Goal: Information Seeking & Learning: Learn about a topic

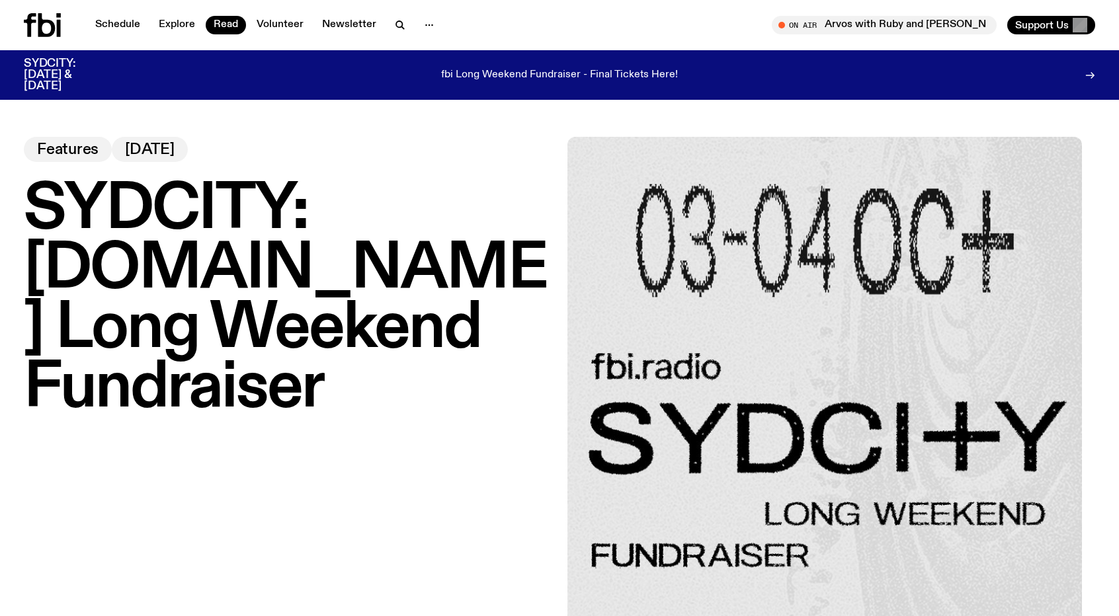
click at [59, 26] on icon at bounding box center [59, 28] width 4 height 17
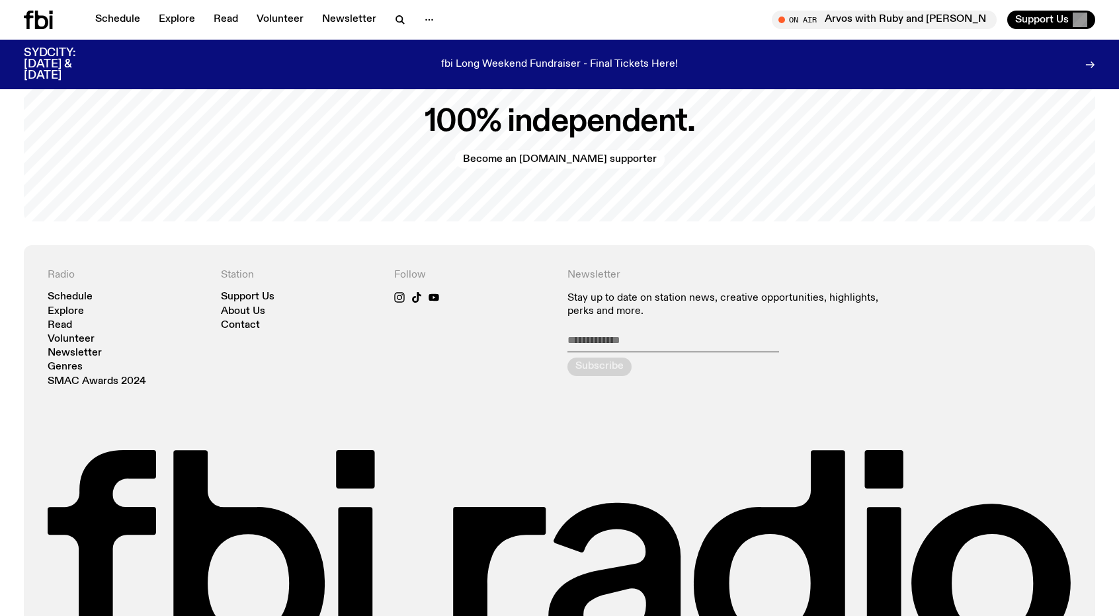
scroll to position [2909, 0]
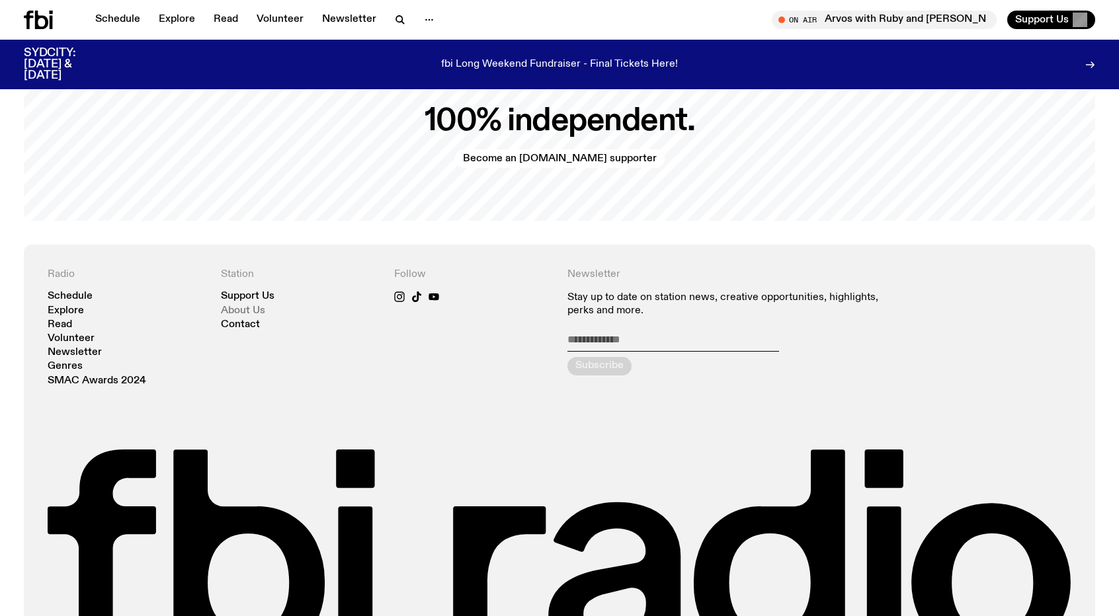
click at [235, 306] on link "About Us" at bounding box center [243, 311] width 44 height 10
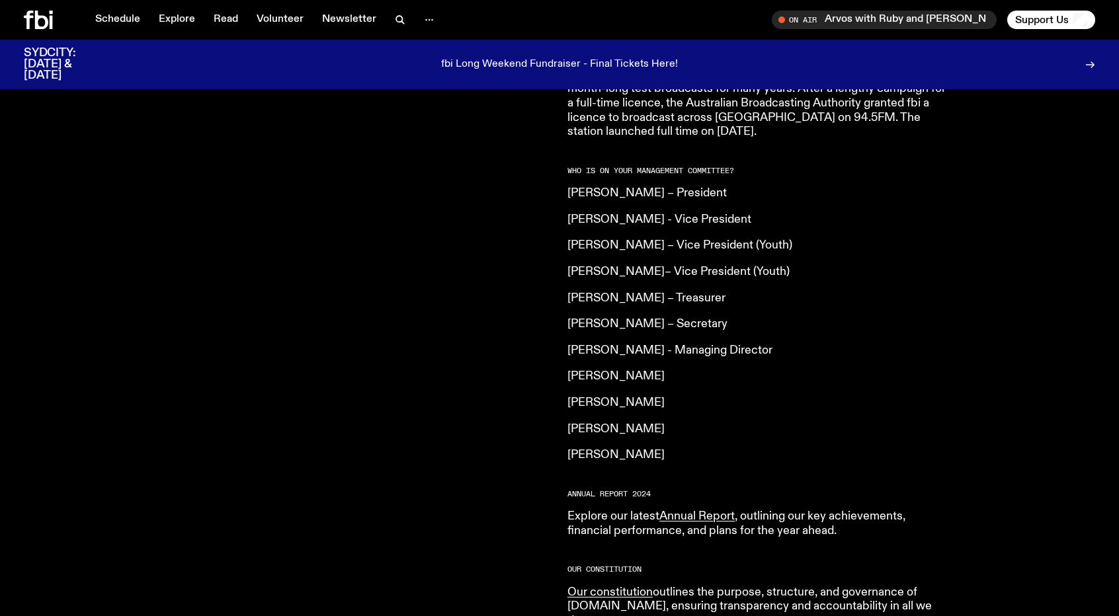
scroll to position [916, 0]
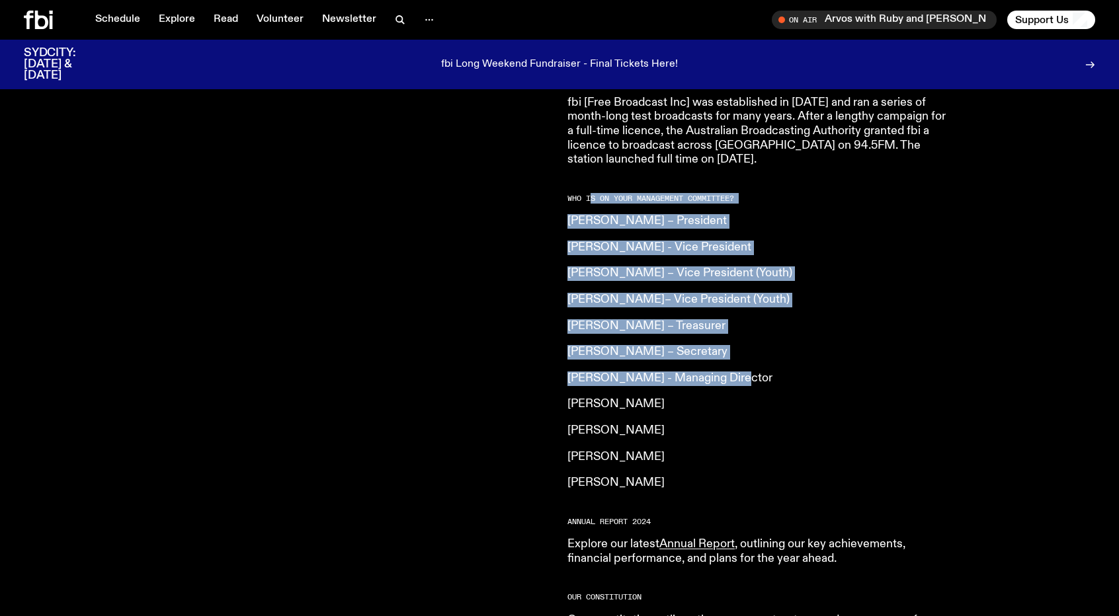
drag, startPoint x: 619, startPoint y: 182, endPoint x: 921, endPoint y: 340, distance: 340.6
click at [921, 340] on article "What is [DOMAIN_NAME]? Our vision is to champion Sydney’s emerging and independ…" at bounding box center [757, 147] width 381 height 1017
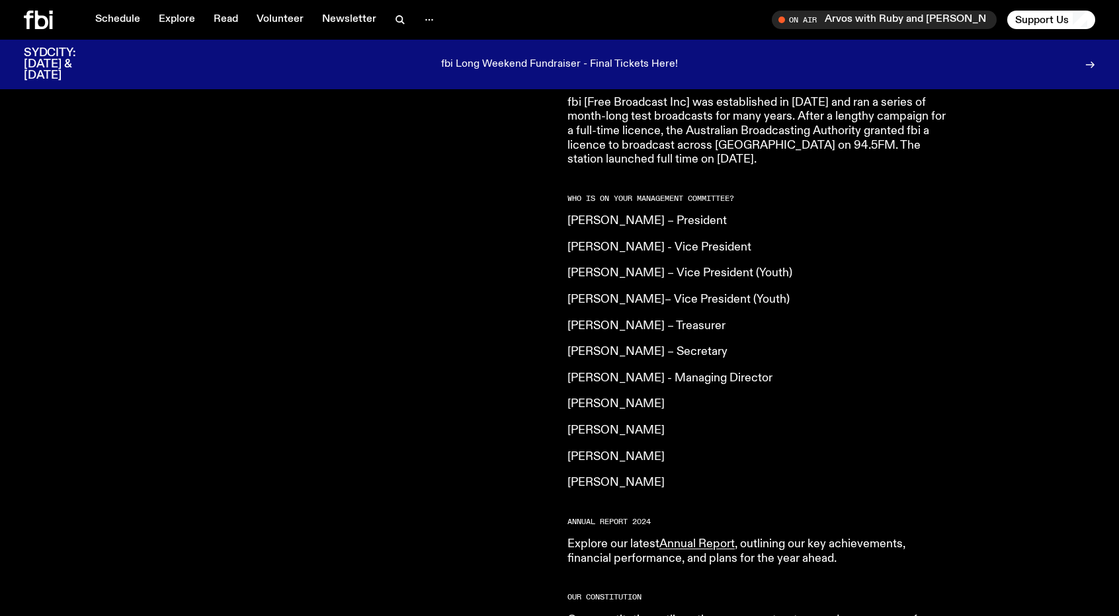
click at [678, 184] on article "What is [DOMAIN_NAME]? Our vision is to champion Sydney’s emerging and independ…" at bounding box center [757, 147] width 381 height 1017
drag, startPoint x: 668, startPoint y: 218, endPoint x: 902, endPoint y: 222, distance: 233.4
click at [902, 241] on p "[PERSON_NAME] - Vice President" at bounding box center [757, 248] width 381 height 15
click at [708, 266] on p "[PERSON_NAME] – Vice President (Youth)" at bounding box center [757, 273] width 381 height 15
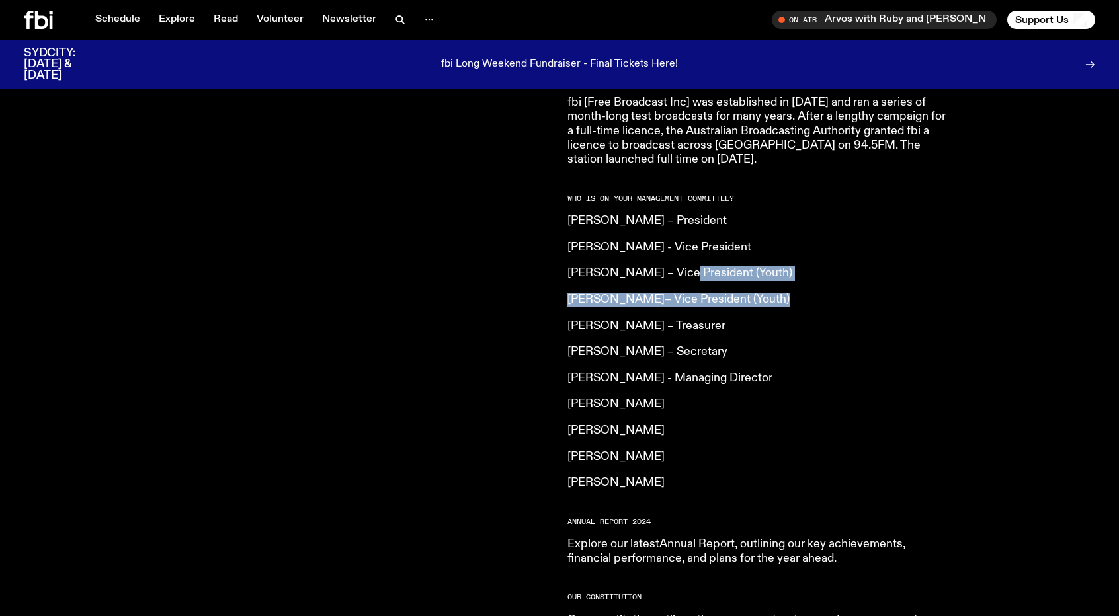
drag, startPoint x: 678, startPoint y: 245, endPoint x: 929, endPoint y: 252, distance: 251.3
click at [929, 252] on article "What is [DOMAIN_NAME]? Our vision is to champion Sydney’s emerging and independ…" at bounding box center [757, 147] width 381 height 1017
click at [705, 293] on p "[PERSON_NAME]– Vice President (Youth)" at bounding box center [757, 300] width 381 height 15
drag, startPoint x: 840, startPoint y: 269, endPoint x: 853, endPoint y: 269, distance: 13.9
click at [853, 293] on p "[PERSON_NAME]– Vice President (Youth)" at bounding box center [757, 300] width 381 height 15
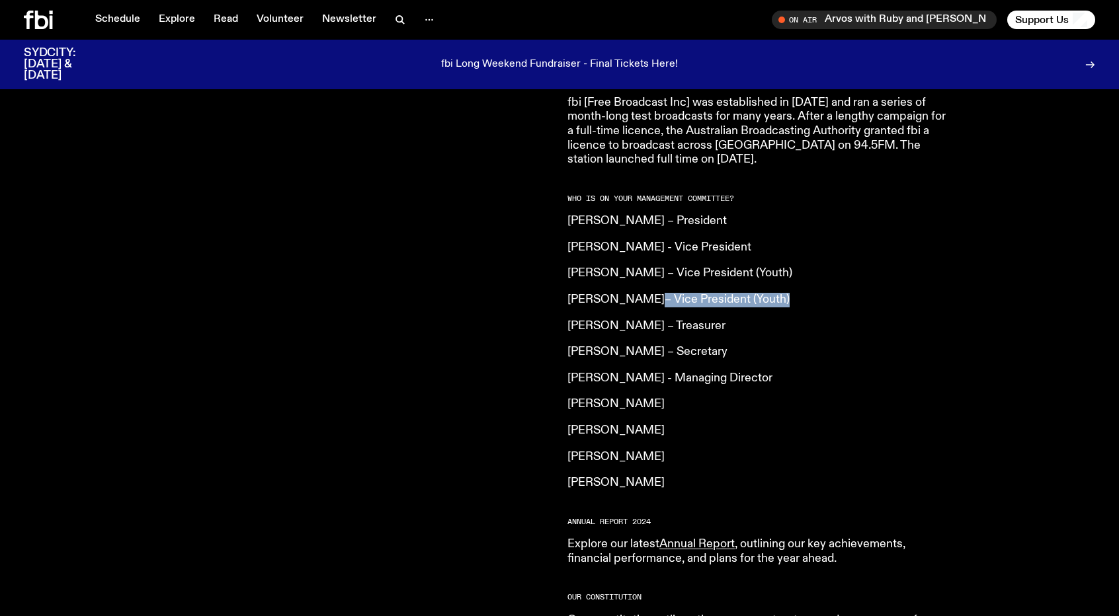
click at [853, 293] on p "[PERSON_NAME]– Vice President (Youth)" at bounding box center [757, 300] width 381 height 15
drag, startPoint x: 781, startPoint y: 268, endPoint x: 549, endPoint y: 264, distance: 232.1
click at [549, 264] on div "[DOMAIN_NAME] is an independent, not for profit community radio station. We are…" at bounding box center [559, 166] width 1119 height 1086
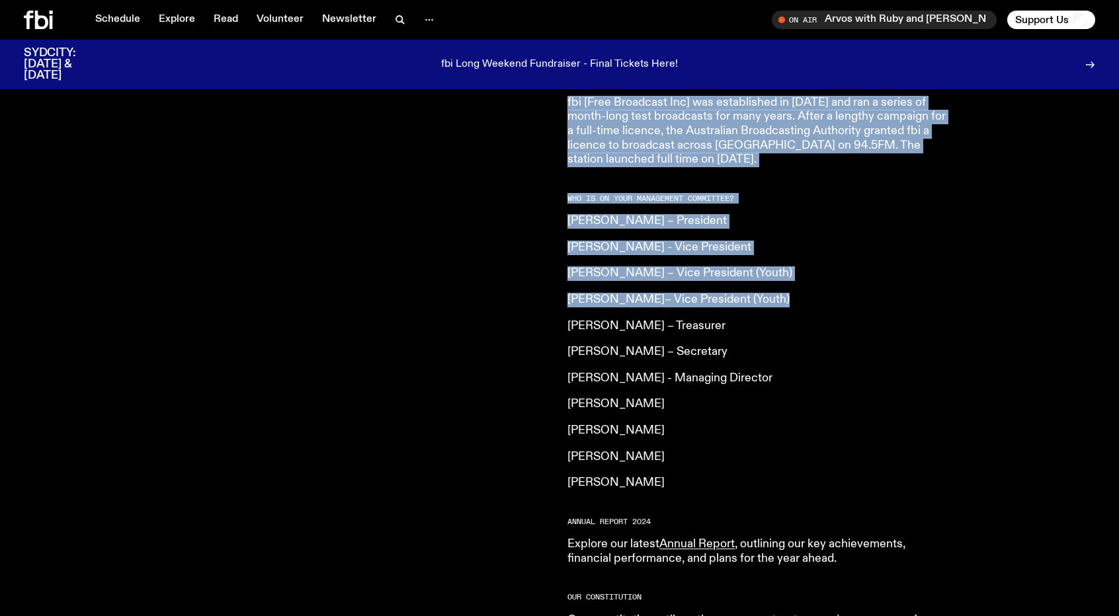
click at [530, 258] on div "[DOMAIN_NAME] is an independent, not for profit community radio station. We are…" at bounding box center [288, 147] width 528 height 1017
drag, startPoint x: 540, startPoint y: 199, endPoint x: 606, endPoint y: 284, distance: 107.0
click at [606, 284] on div "[DOMAIN_NAME] is an independent, not for profit community radio station. We are…" at bounding box center [559, 166] width 1119 height 1086
click at [603, 282] on article "What is [DOMAIN_NAME]? Our vision is to champion Sydney’s emerging and independ…" at bounding box center [757, 147] width 381 height 1017
drag, startPoint x: 586, startPoint y: 268, endPoint x: 656, endPoint y: 319, distance: 85.7
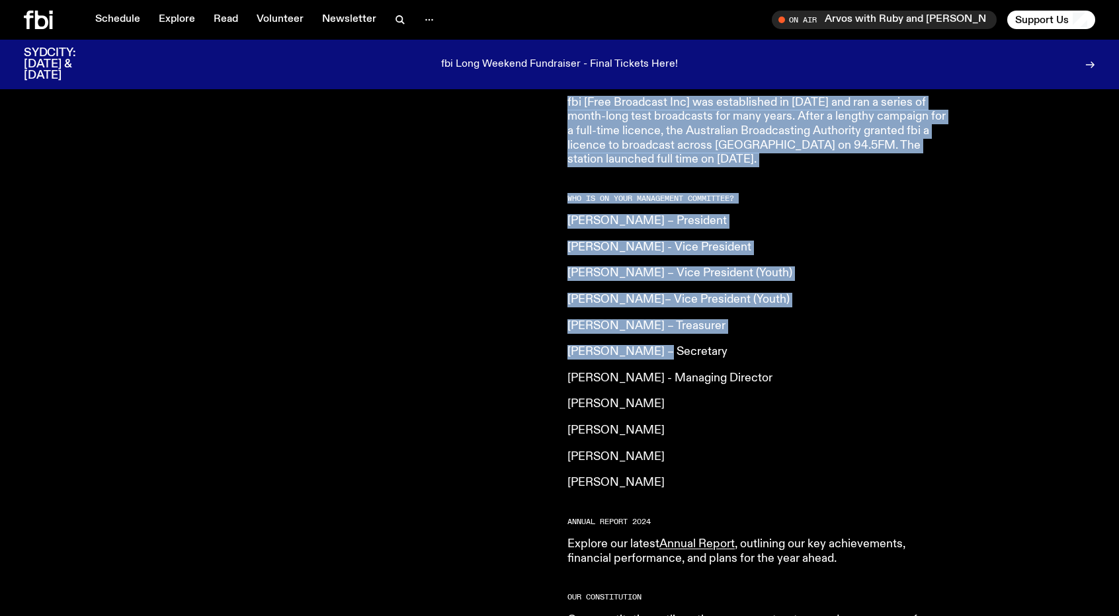
click at [656, 319] on div "[DOMAIN_NAME] is an independent, not for profit community radio station. We are…" at bounding box center [559, 166] width 1119 height 1086
click at [786, 319] on p "[PERSON_NAME] – Treasurer" at bounding box center [757, 326] width 381 height 15
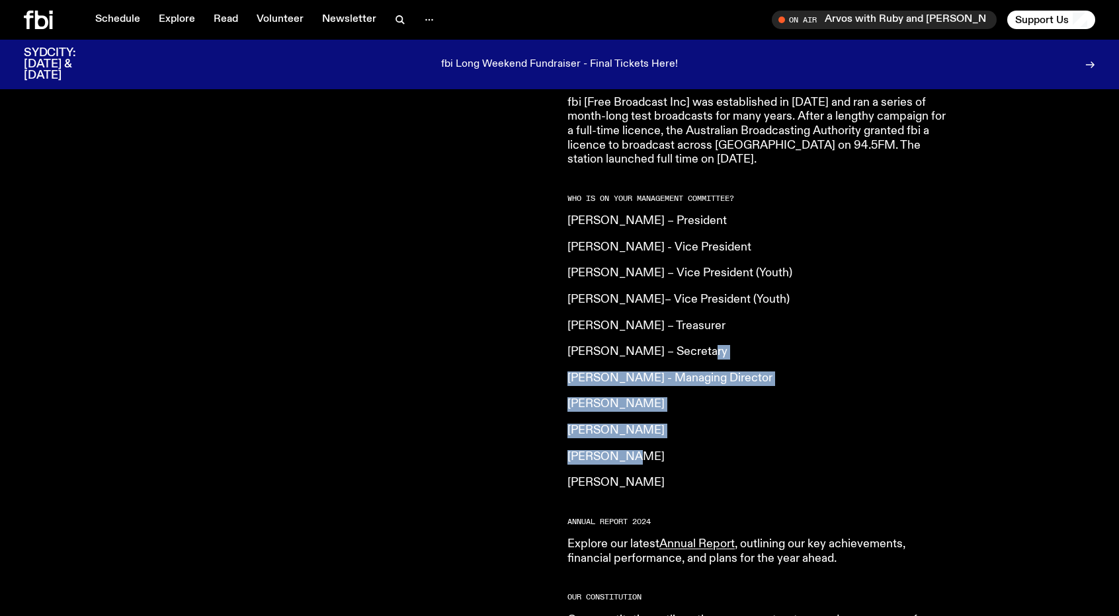
drag, startPoint x: 685, startPoint y: 427, endPoint x: 1045, endPoint y: 325, distance: 373.8
click at [1045, 325] on div "What is [DOMAIN_NAME]? Our vision is to champion Sydney’s emerging and independ…" at bounding box center [831, 147] width 528 height 1017
click at [1015, 330] on div "What is [DOMAIN_NAME]? Our vision is to champion Sydney’s emerging and independ…" at bounding box center [831, 147] width 528 height 1017
drag, startPoint x: 805, startPoint y: 298, endPoint x: 721, endPoint y: 323, distance: 88.3
click at [721, 323] on article "What is [DOMAIN_NAME]? Our vision is to champion Sydney’s emerging and independ…" at bounding box center [757, 147] width 381 height 1017
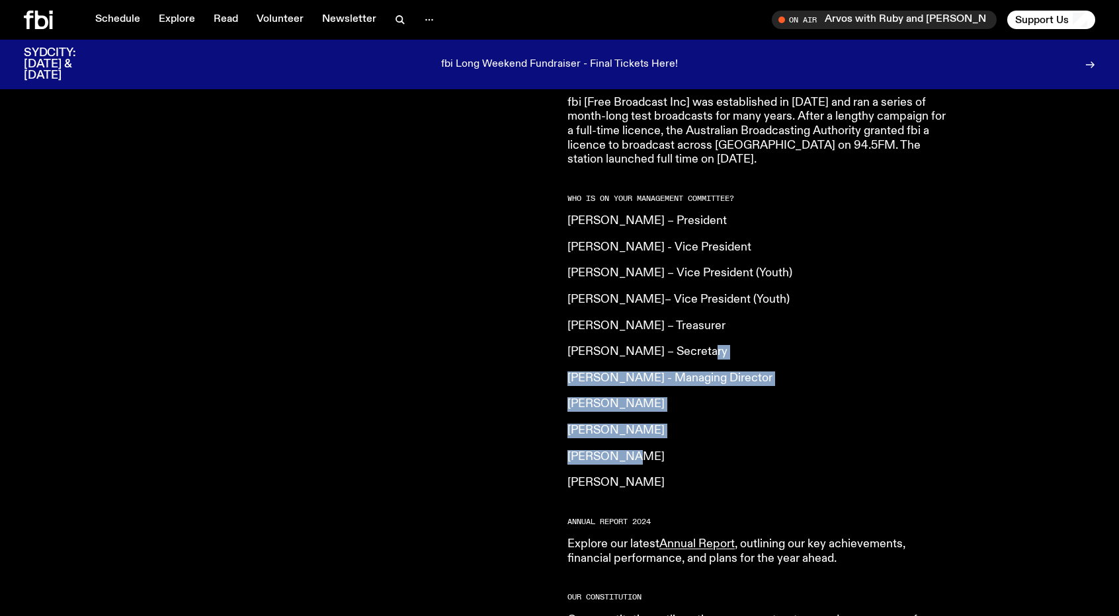
click at [721, 345] on p "[PERSON_NAME] – Secretary" at bounding box center [757, 352] width 381 height 15
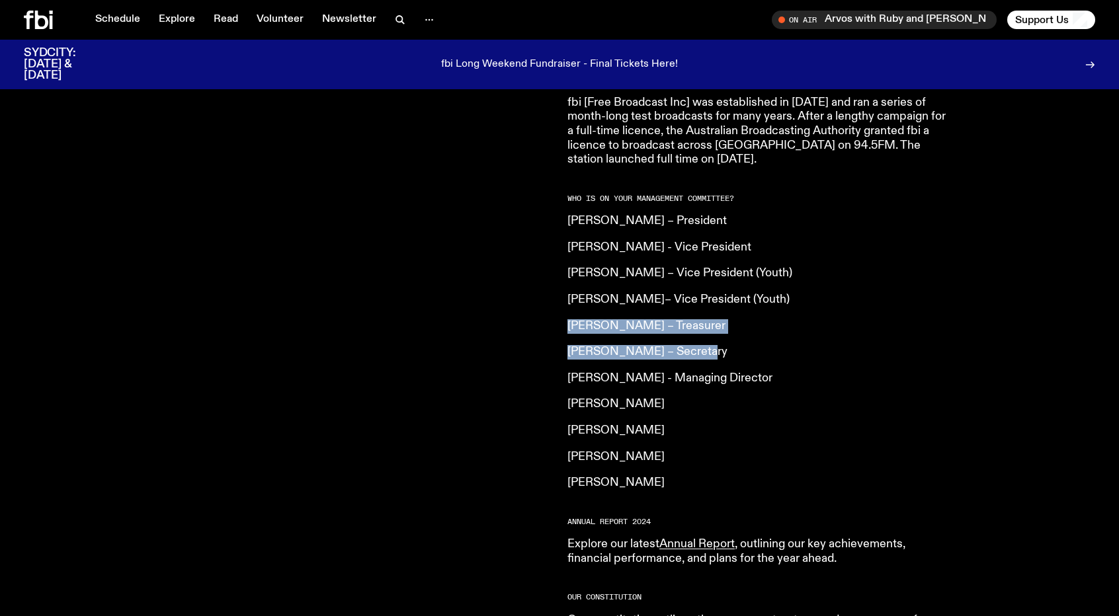
drag, startPoint x: 722, startPoint y: 325, endPoint x: 562, endPoint y: 292, distance: 163.4
click at [562, 292] on div "[DOMAIN_NAME] is an independent, not for profit community radio station. We are…" at bounding box center [559, 166] width 1119 height 1086
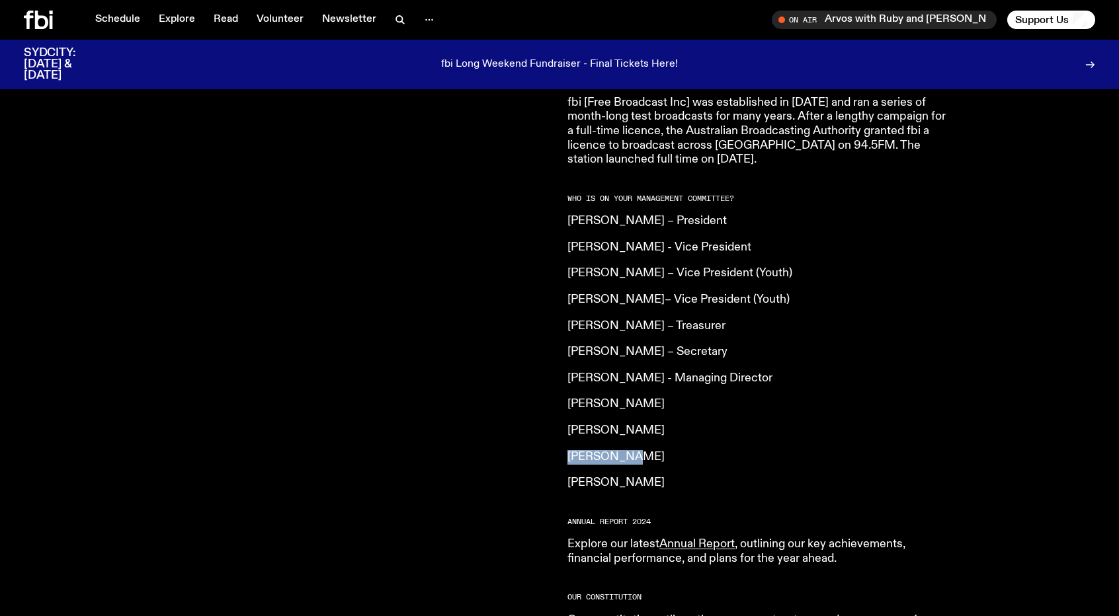
drag, startPoint x: 752, startPoint y: 431, endPoint x: 567, endPoint y: 424, distance: 185.2
click at [567, 450] on p "[PERSON_NAME]" at bounding box center [757, 457] width 381 height 15
